Goal: Navigation & Orientation: Find specific page/section

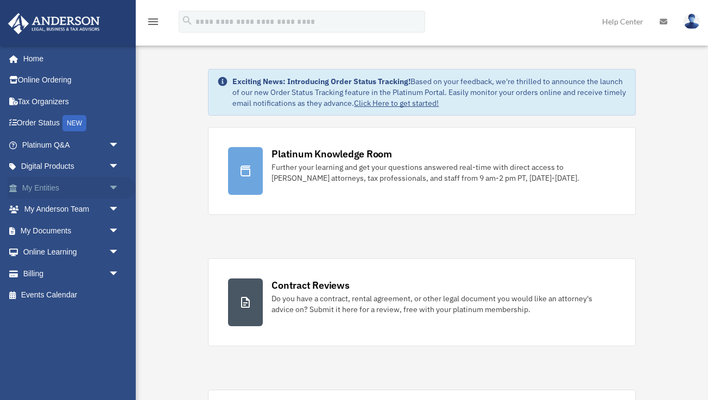
click at [61, 192] on link "My Entities arrow_drop_down" at bounding box center [72, 188] width 128 height 22
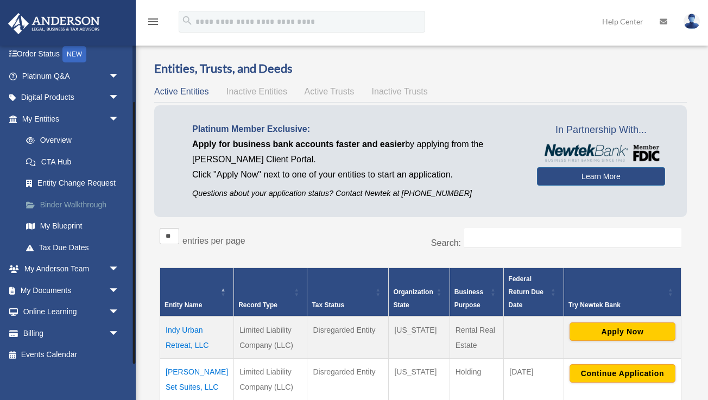
scroll to position [68, 0]
click at [72, 209] on link "Binder Walkthrough" at bounding box center [75, 205] width 120 height 22
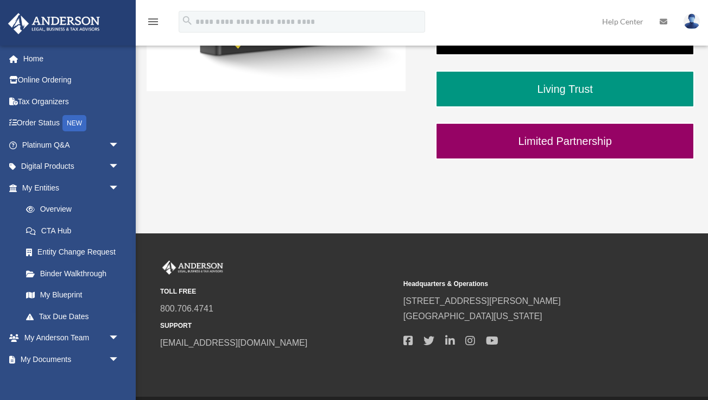
scroll to position [390, 0]
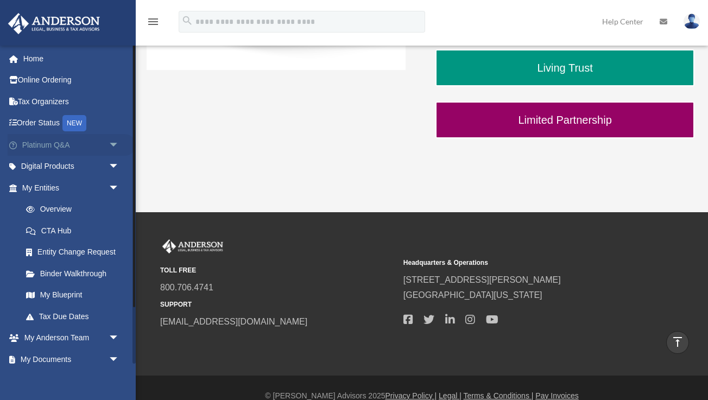
click at [51, 143] on link "Platinum Q&A arrow_drop_down" at bounding box center [72, 145] width 128 height 22
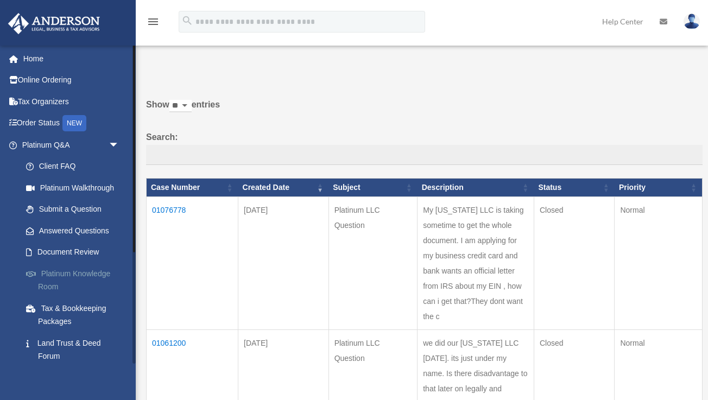
click at [68, 272] on link "Platinum Knowledge Room" at bounding box center [75, 280] width 120 height 35
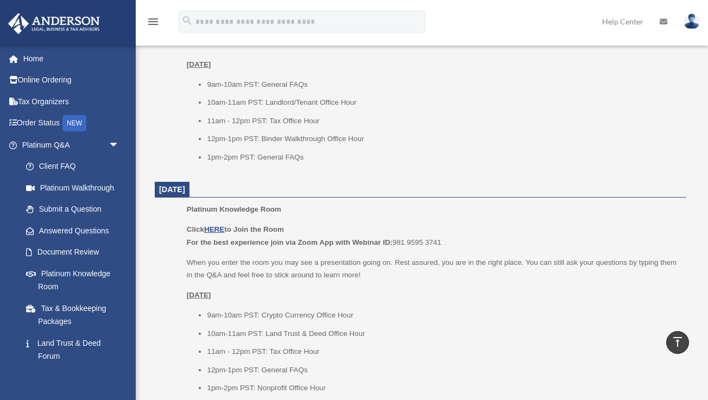
scroll to position [1268, 0]
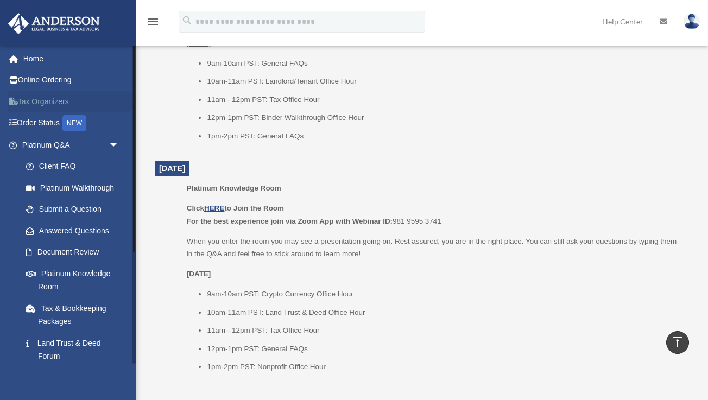
click at [55, 94] on link "Tax Organizers" at bounding box center [72, 102] width 128 height 22
